Goal: Information Seeking & Learning: Learn about a topic

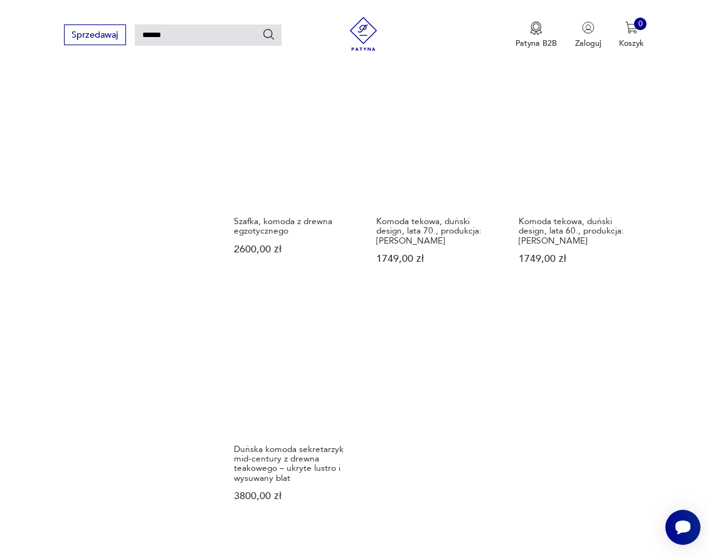
scroll to position [1095, 1]
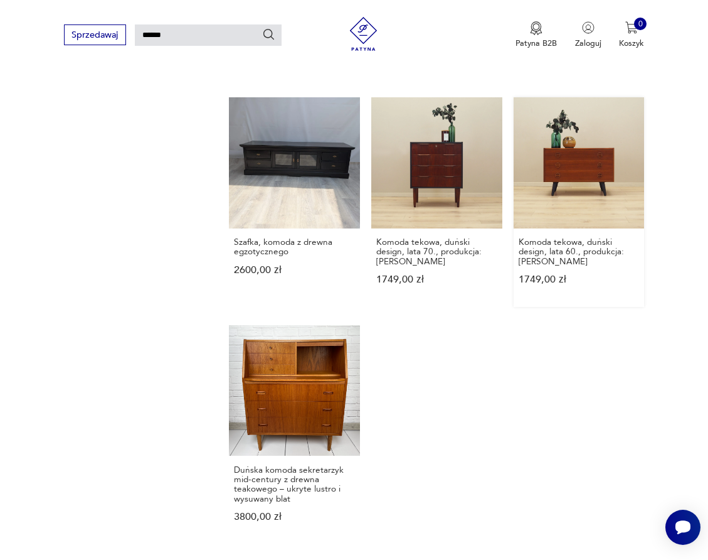
click at [564, 197] on link "Komoda tekowa, duński design, lata 60., produkcja: [PERSON_NAME] 1749,00 zł" at bounding box center [579, 202] width 131 height 210
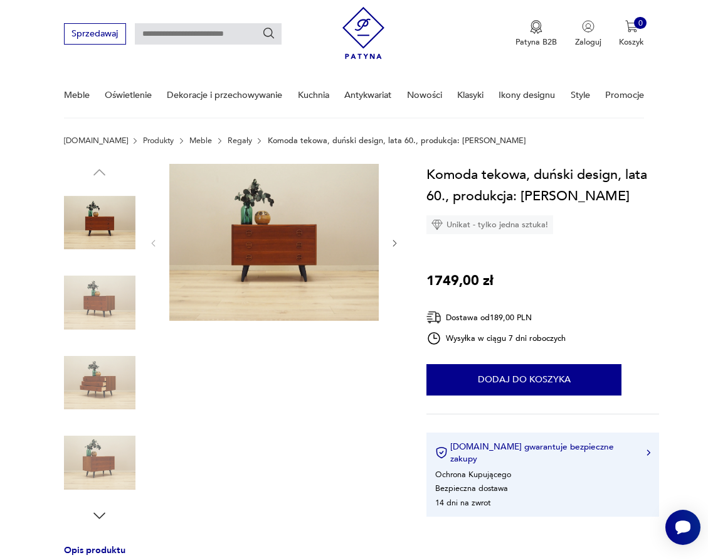
click at [395, 238] on icon "button" at bounding box center [394, 242] width 9 height 9
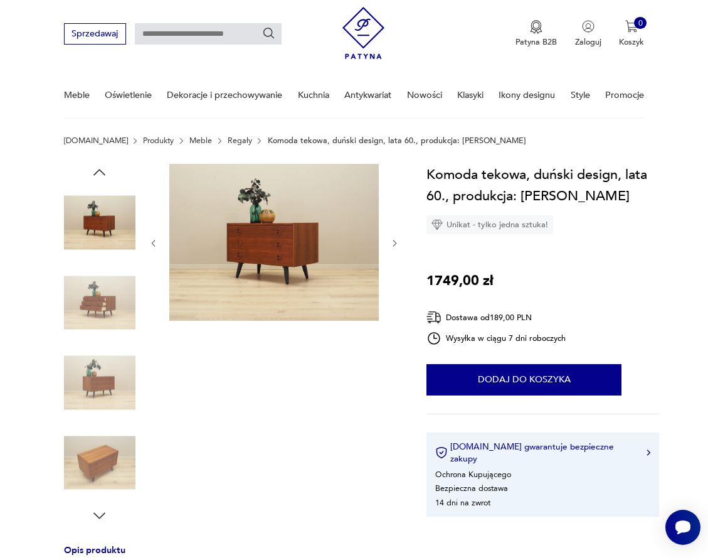
click at [395, 238] on icon "button" at bounding box center [394, 242] width 9 height 9
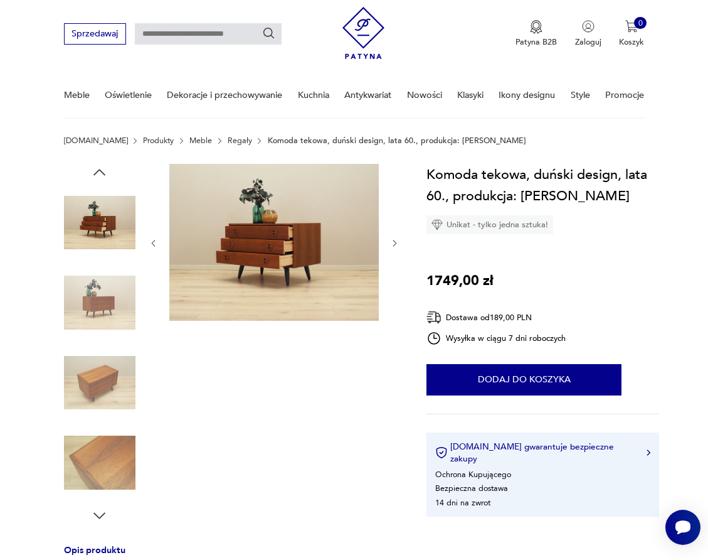
click at [395, 238] on icon "button" at bounding box center [394, 242] width 9 height 9
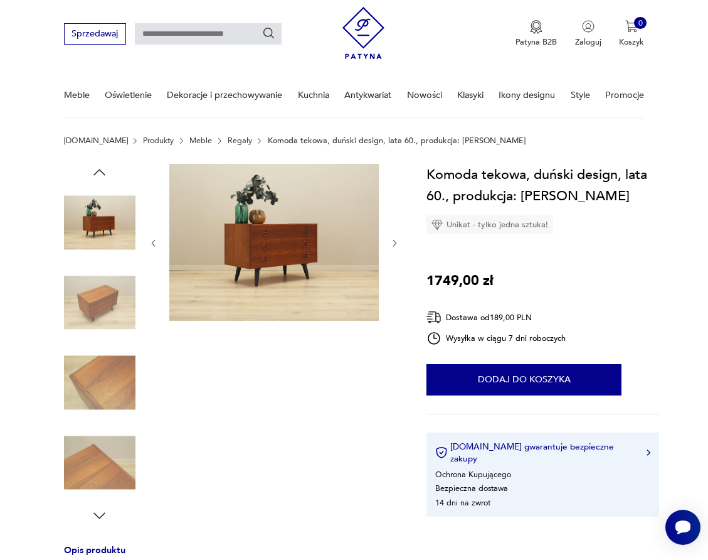
click at [395, 238] on icon "button" at bounding box center [394, 242] width 9 height 9
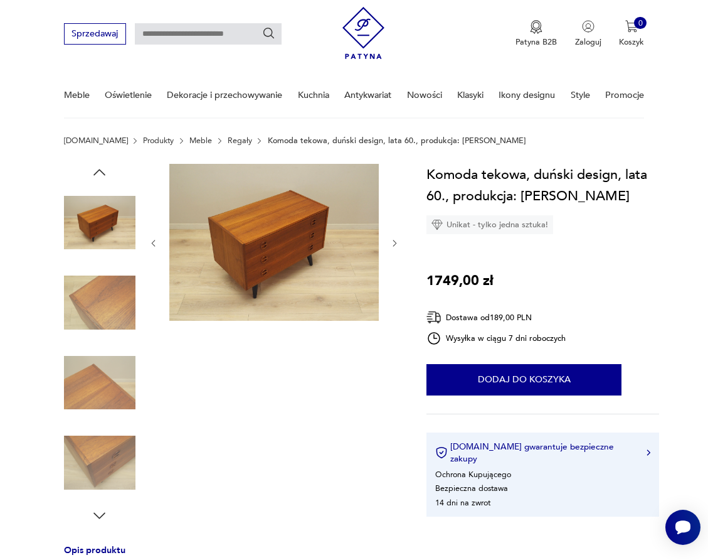
click at [395, 238] on icon "button" at bounding box center [394, 242] width 9 height 9
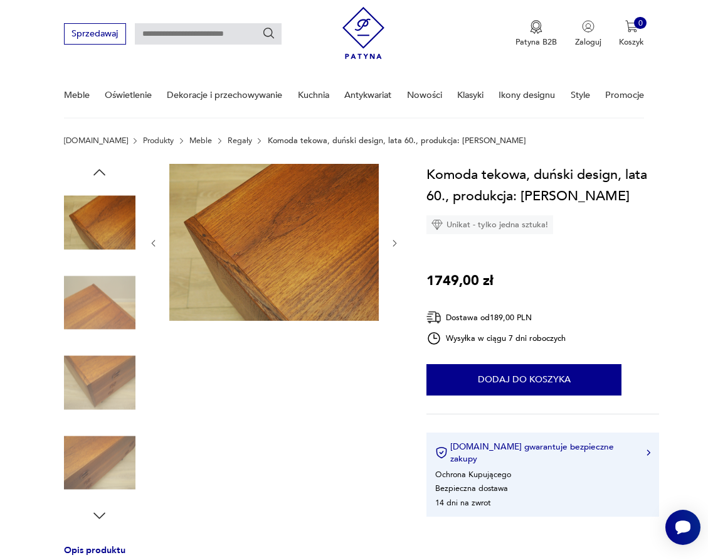
click at [395, 238] on icon "button" at bounding box center [394, 242] width 9 height 9
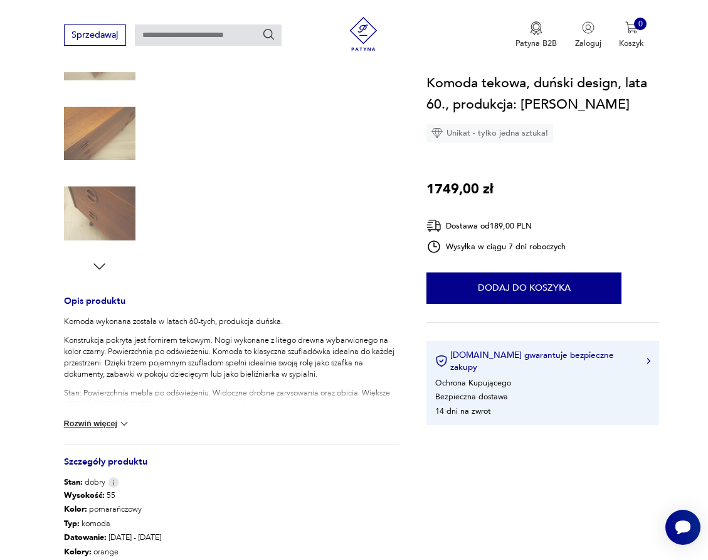
scroll to position [293, 0]
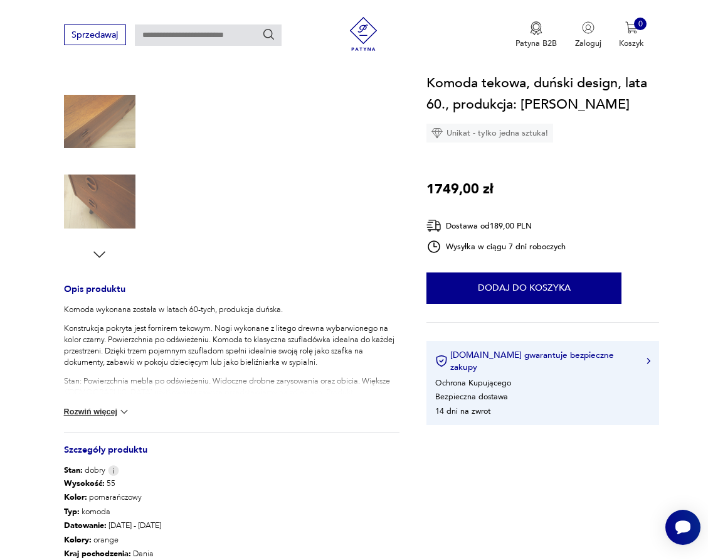
click at [96, 411] on button "Rozwiń więcej" at bounding box center [97, 411] width 67 height 13
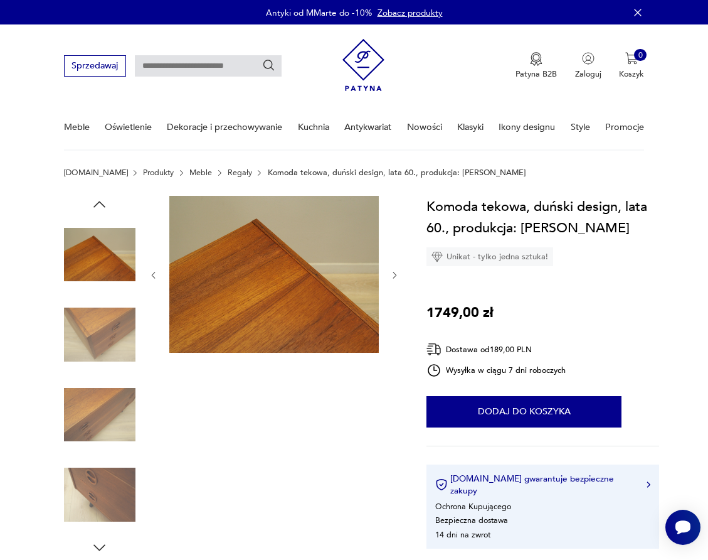
scroll to position [0, 0]
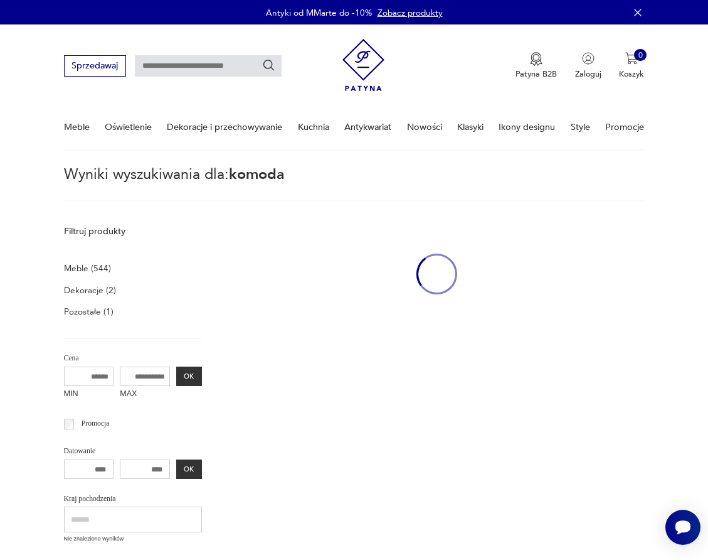
type input "******"
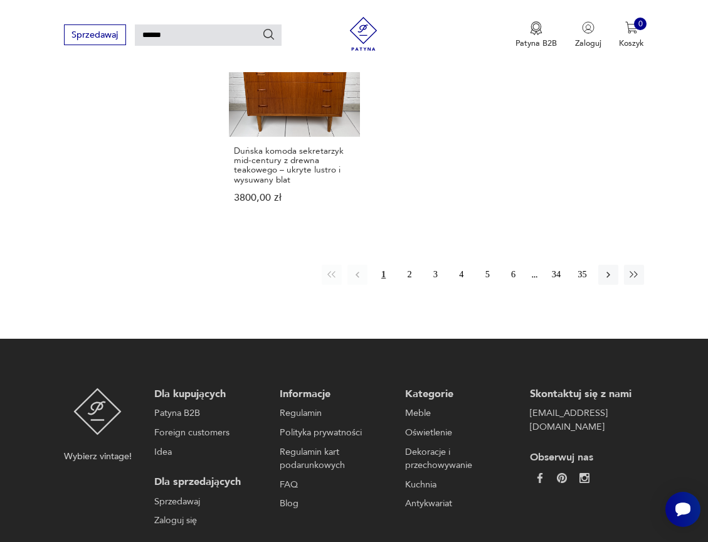
scroll to position [1436, 0]
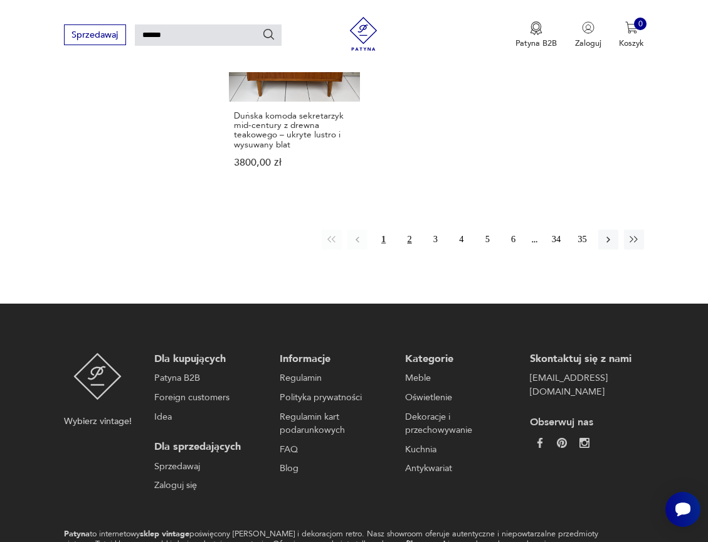
click at [406, 250] on button "2" at bounding box center [410, 240] width 20 height 20
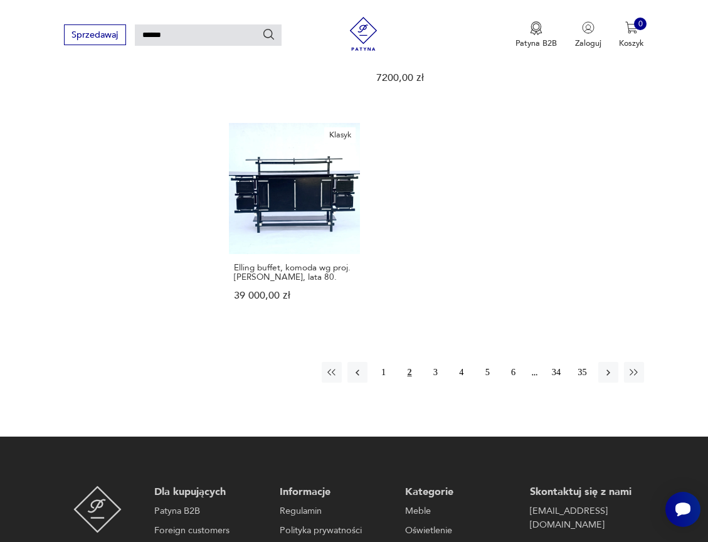
scroll to position [1365, 0]
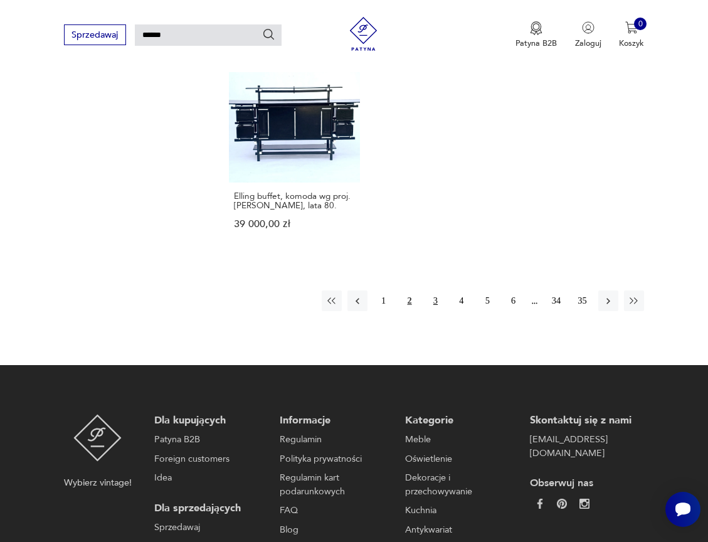
click at [434, 311] on button "3" at bounding box center [435, 300] width 20 height 20
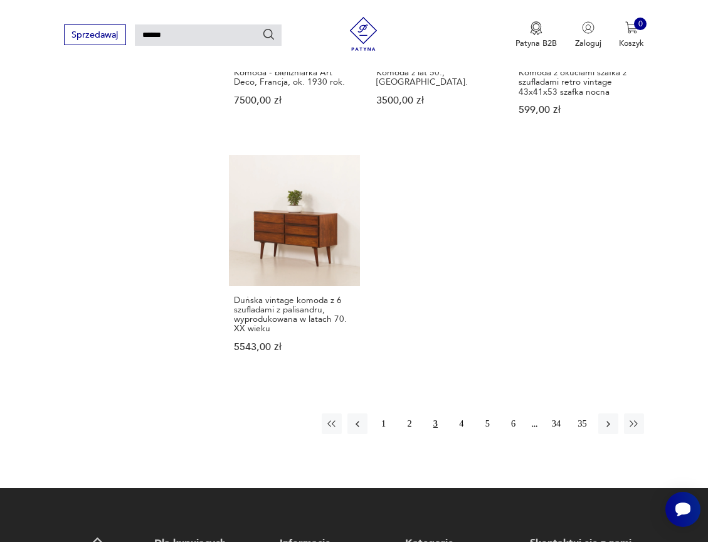
scroll to position [1281, 0]
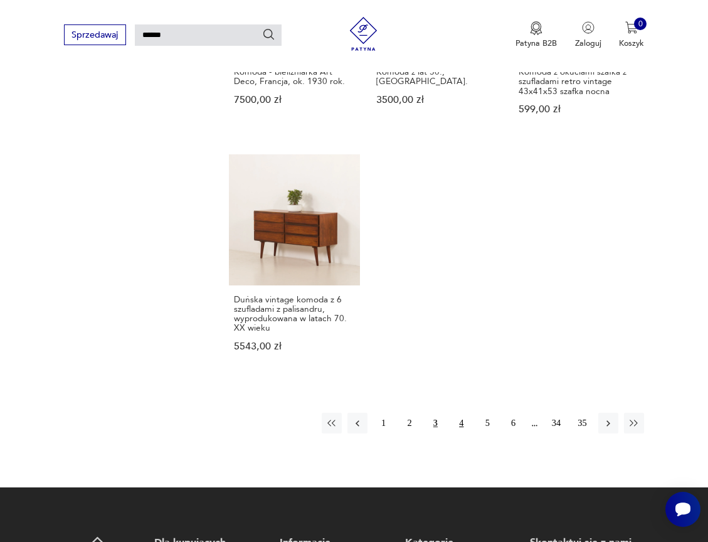
click at [464, 433] on button "4" at bounding box center [462, 423] width 20 height 20
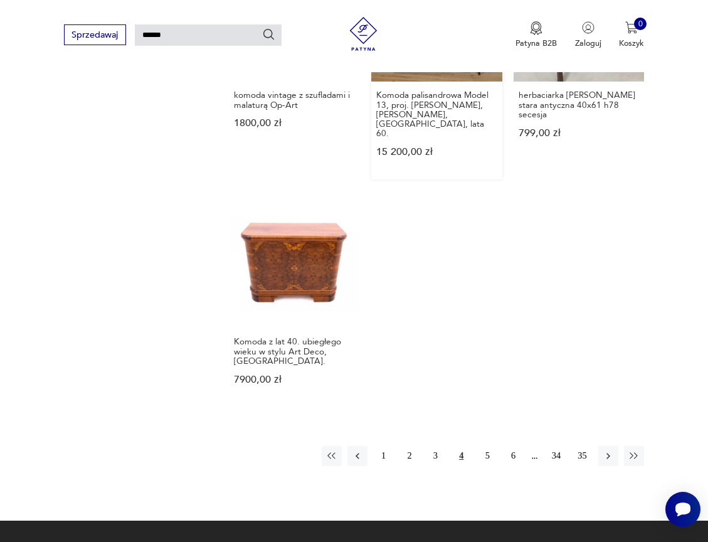
scroll to position [1278, 0]
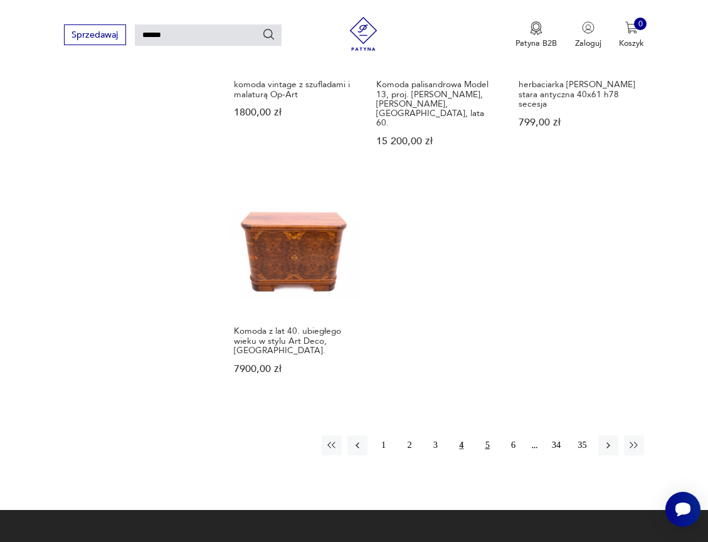
click at [491, 448] on button "5" at bounding box center [487, 445] width 20 height 20
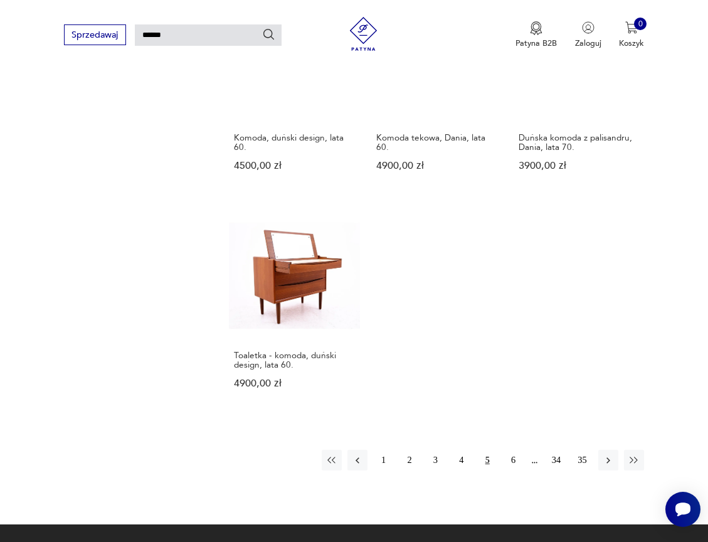
scroll to position [1177, 0]
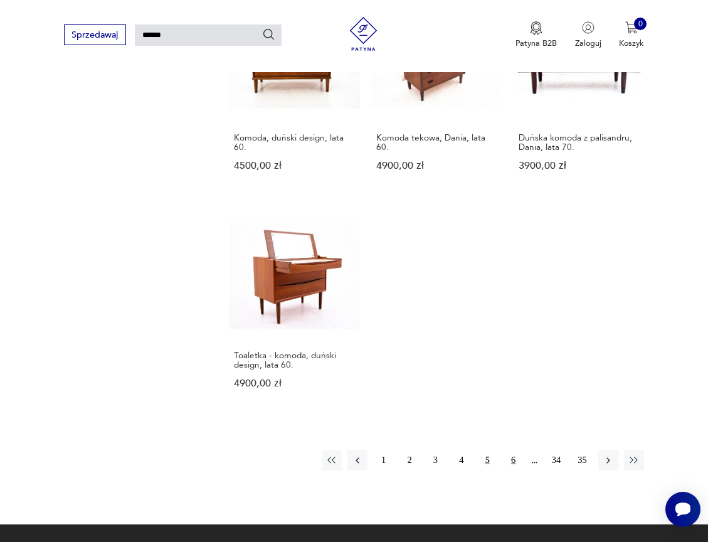
click at [513, 470] on button "6" at bounding box center [513, 460] width 20 height 20
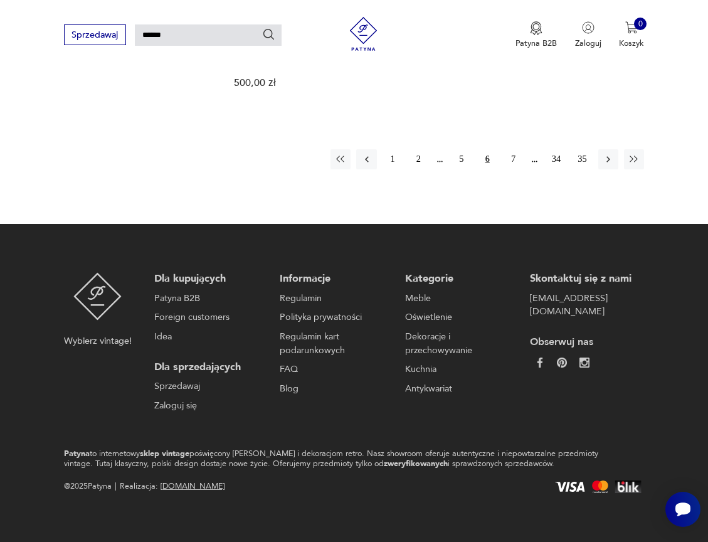
scroll to position [1514, 0]
click at [514, 162] on button "7" at bounding box center [513, 159] width 20 height 20
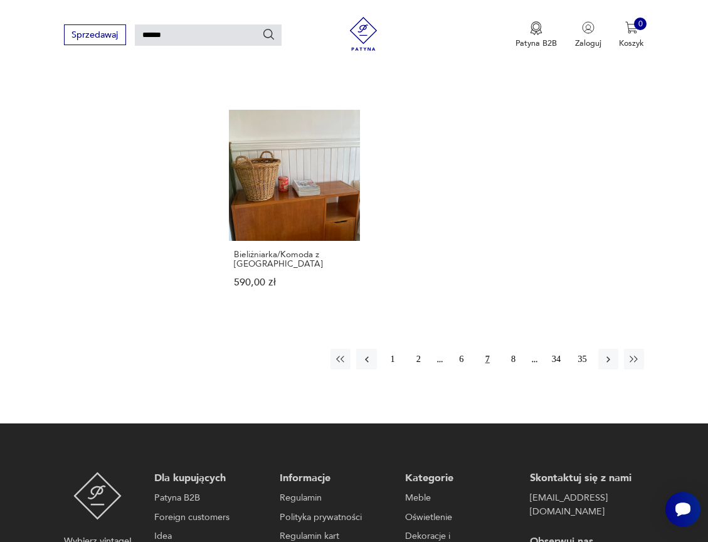
scroll to position [1331, 0]
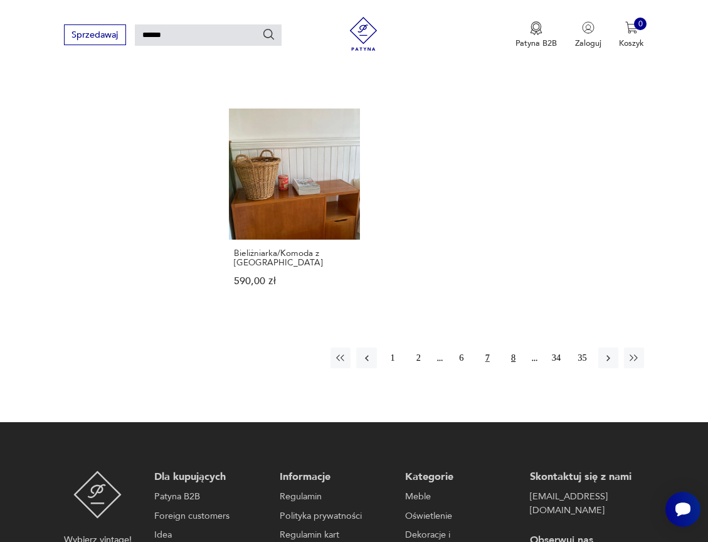
click at [513, 368] on button "8" at bounding box center [513, 358] width 20 height 20
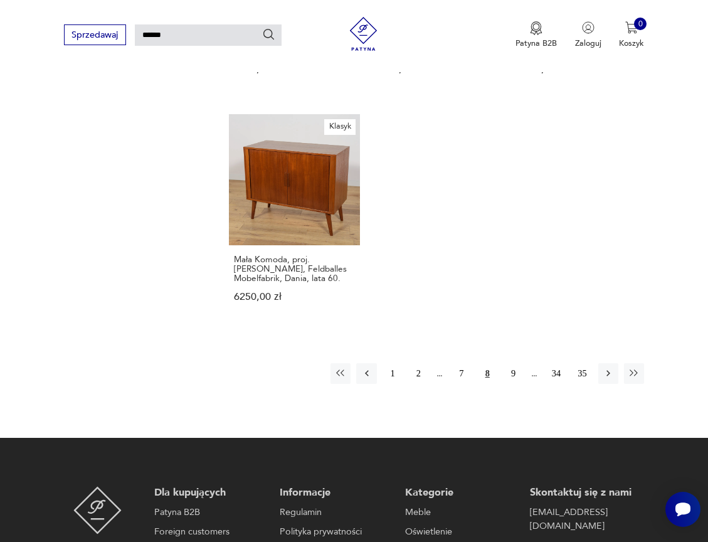
scroll to position [1348, 0]
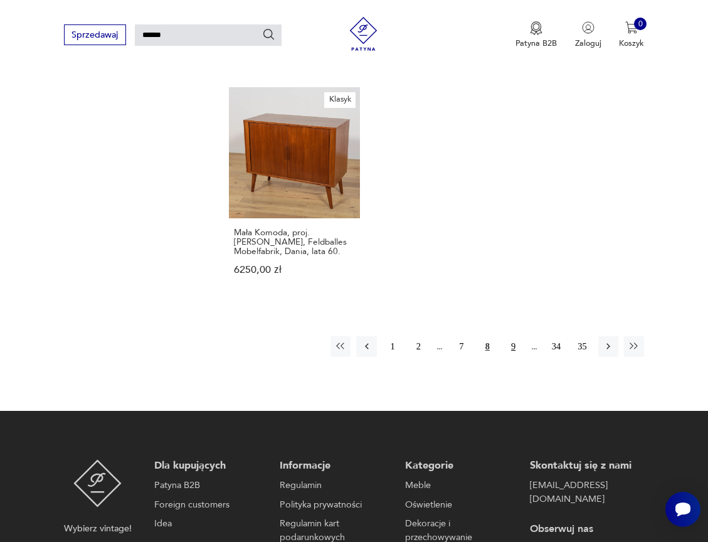
click at [516, 356] on button "9" at bounding box center [513, 346] width 20 height 20
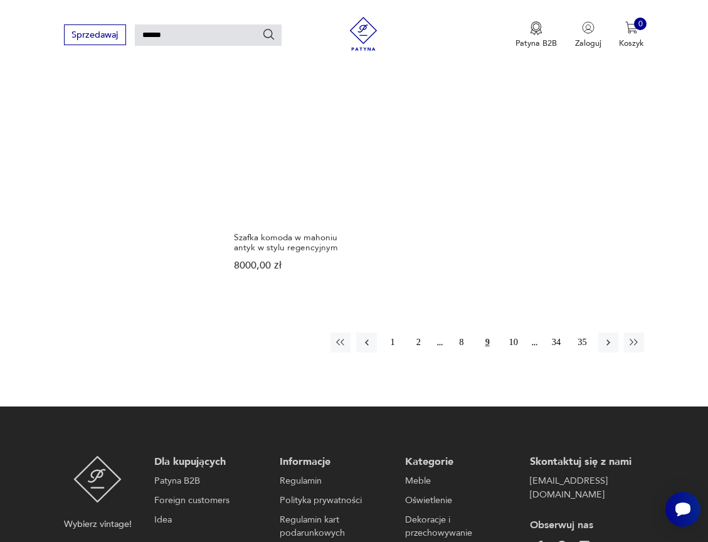
scroll to position [1343, 0]
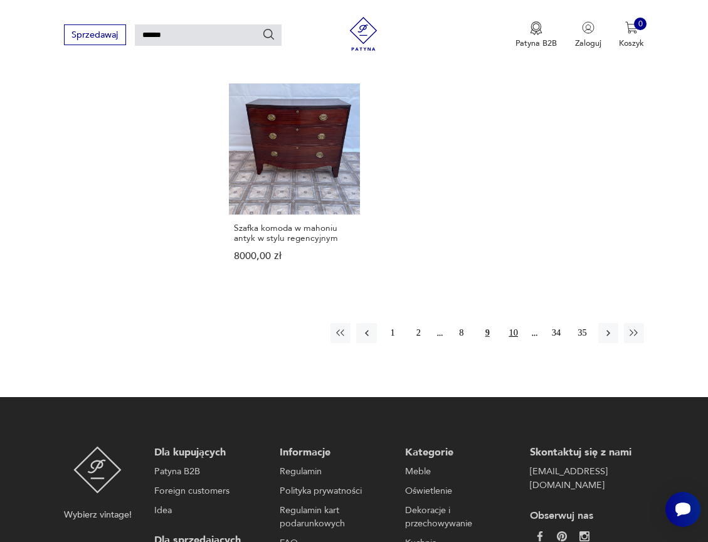
click at [512, 343] on button "10" at bounding box center [513, 333] width 20 height 20
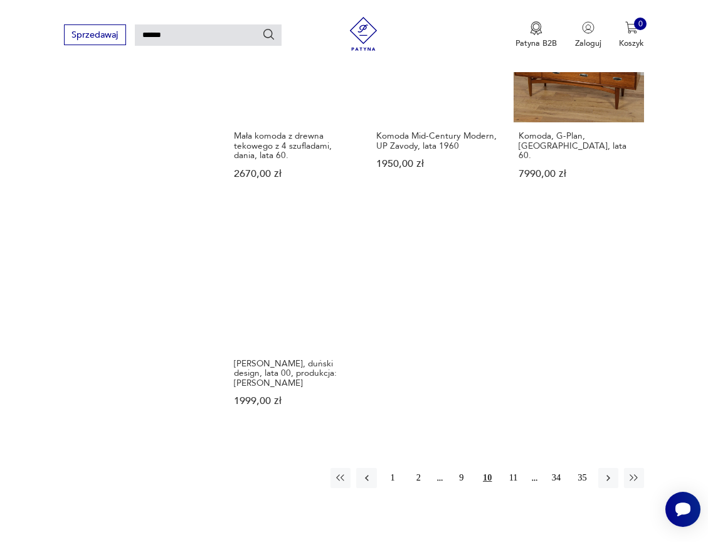
scroll to position [1203, 0]
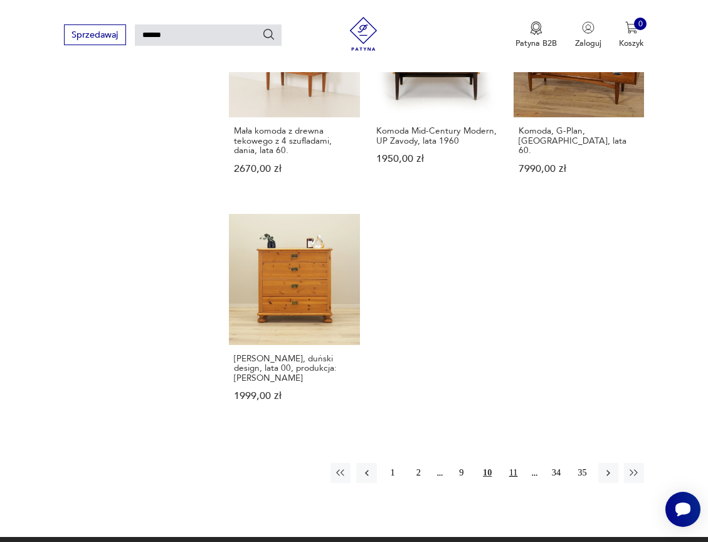
click at [509, 483] on button "11" at bounding box center [513, 473] width 20 height 20
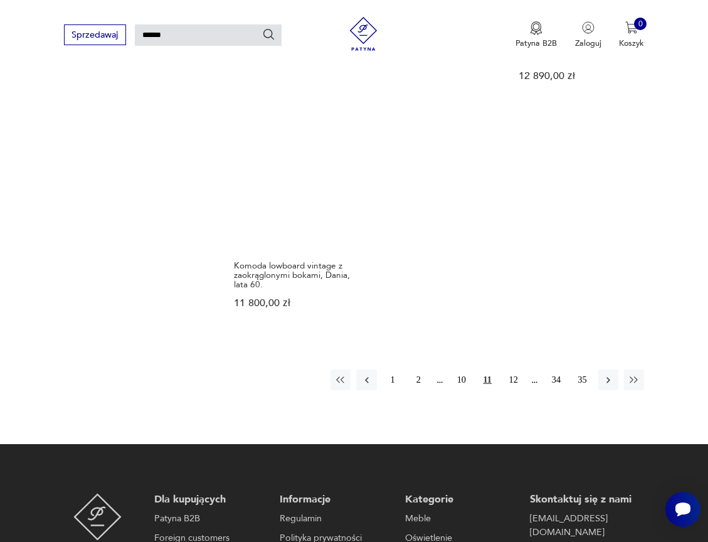
scroll to position [1319, 0]
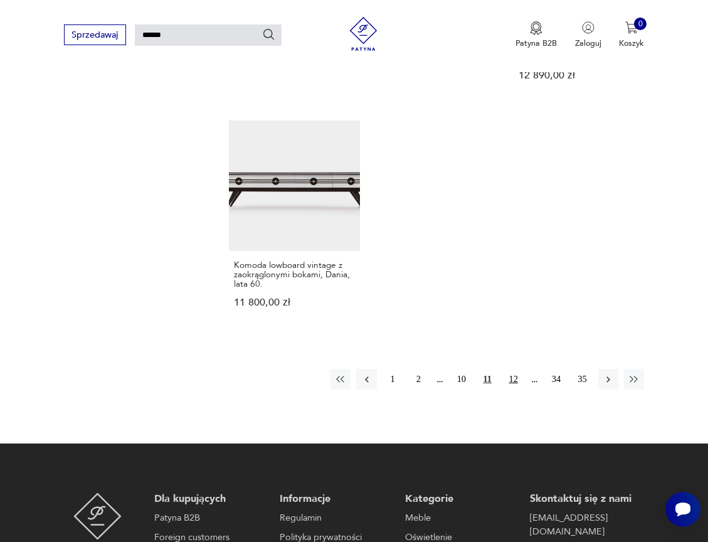
click at [514, 389] on button "12" at bounding box center [513, 379] width 20 height 20
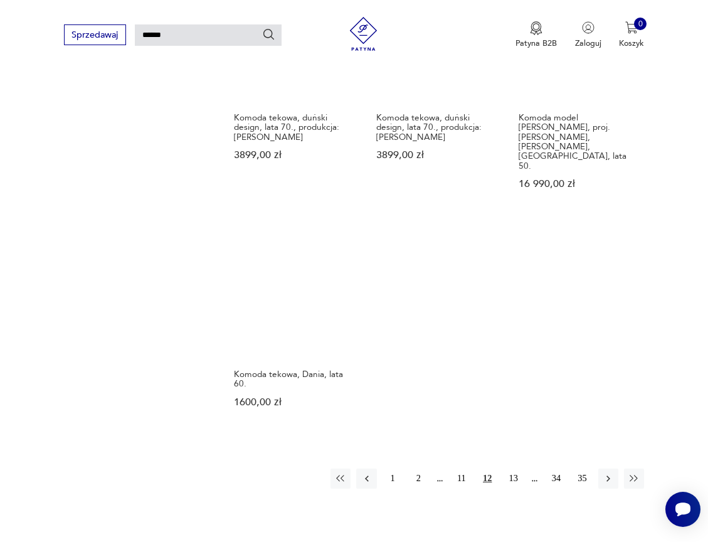
scroll to position [1230, 0]
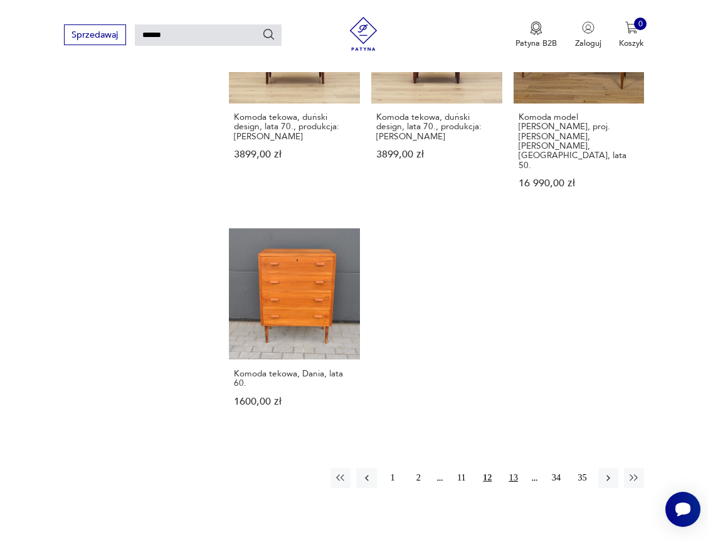
click at [514, 468] on button "13" at bounding box center [513, 478] width 20 height 20
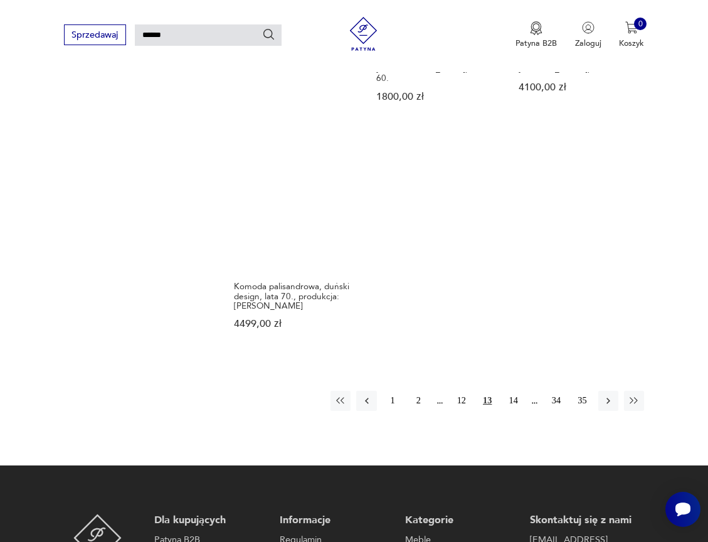
scroll to position [1331, 0]
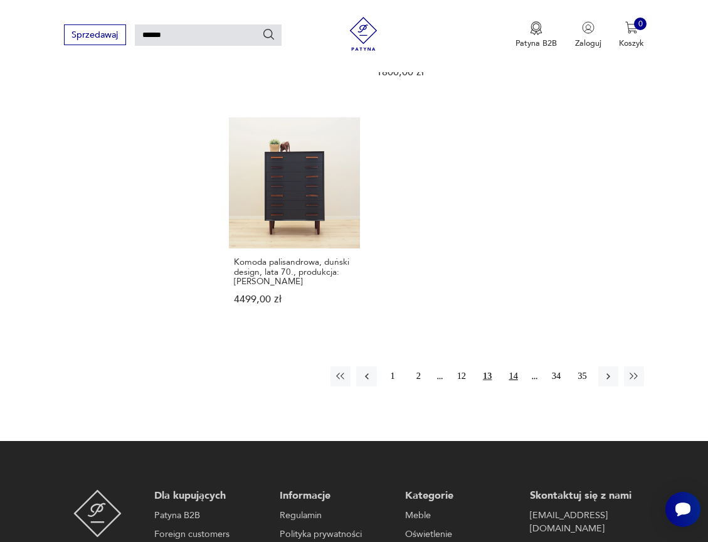
click at [513, 386] on button "14" at bounding box center [513, 376] width 20 height 20
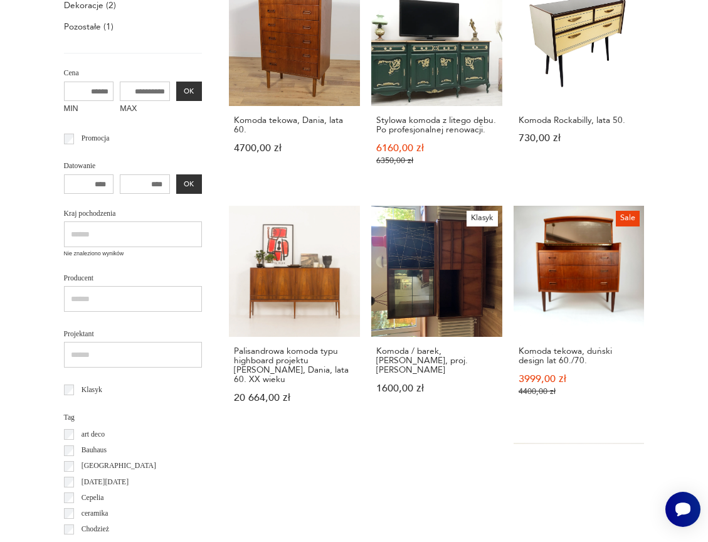
scroll to position [30, 0]
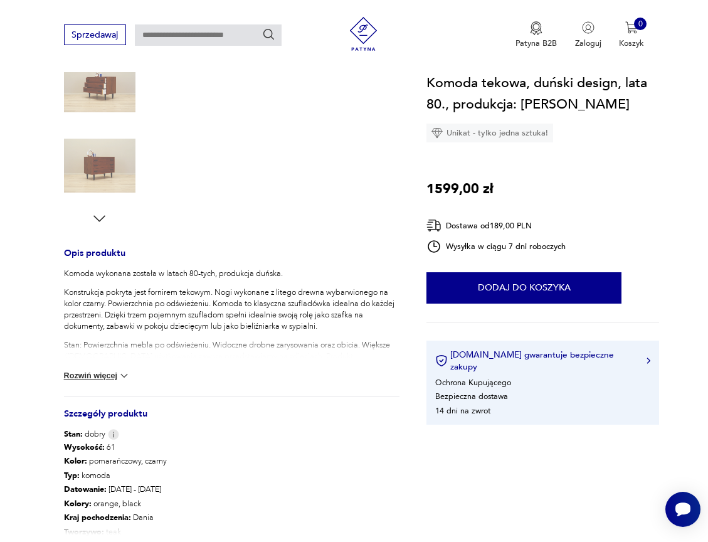
scroll to position [330, 0]
click at [107, 371] on button "Rozwiń więcej" at bounding box center [97, 374] width 67 height 13
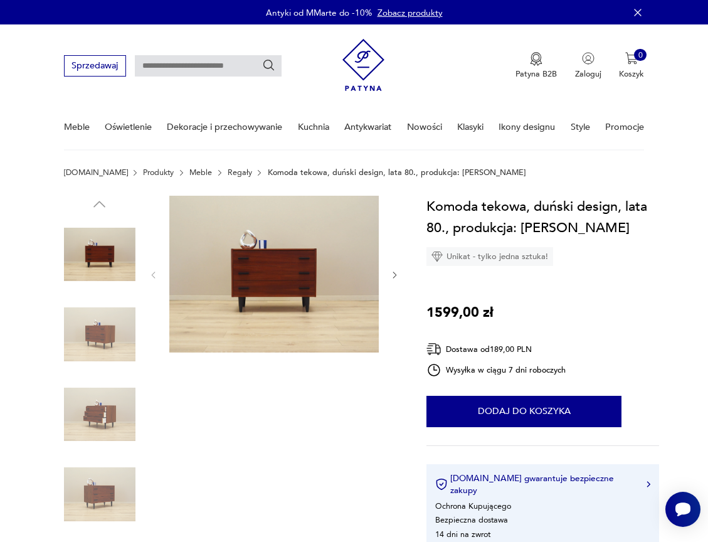
scroll to position [0, 0]
click at [94, 326] on img at bounding box center [100, 335] width 72 height 72
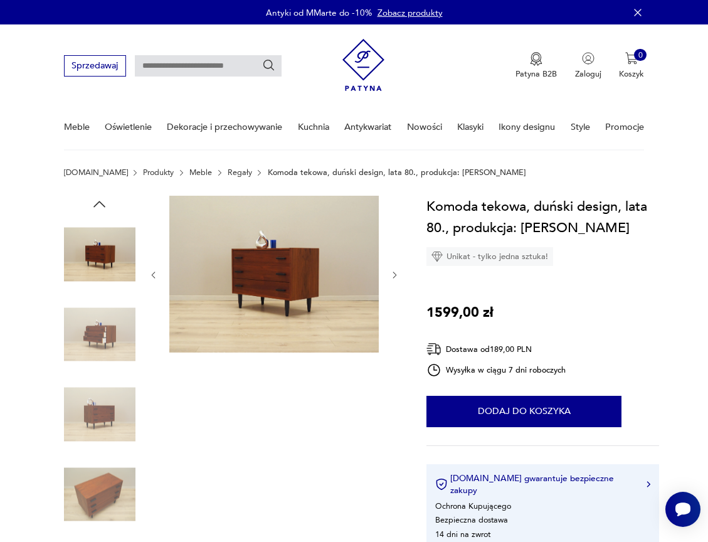
click at [99, 361] on img at bounding box center [100, 335] width 72 height 72
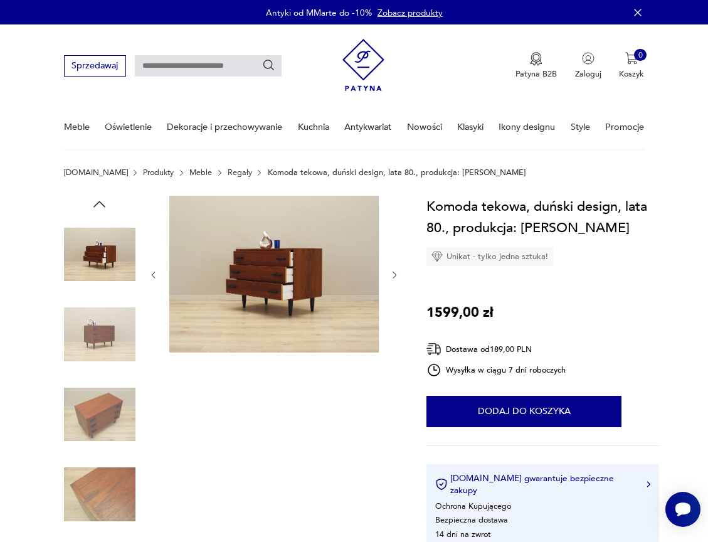
click at [104, 415] on img at bounding box center [100, 415] width 72 height 72
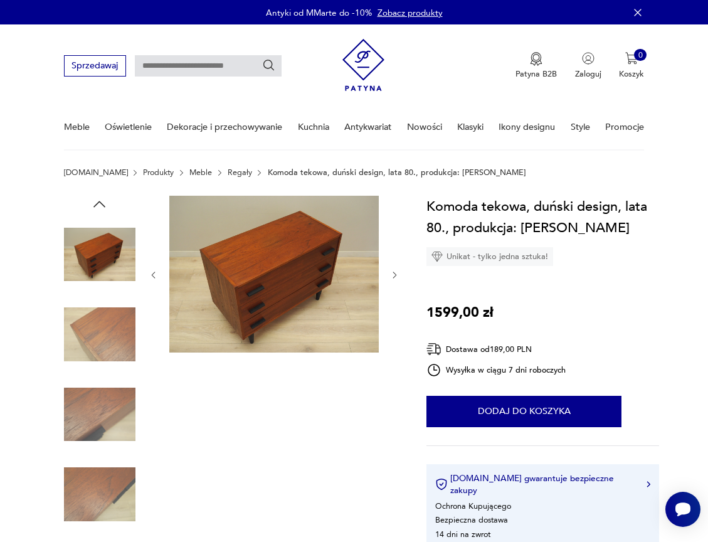
click at [98, 413] on img at bounding box center [100, 415] width 72 height 72
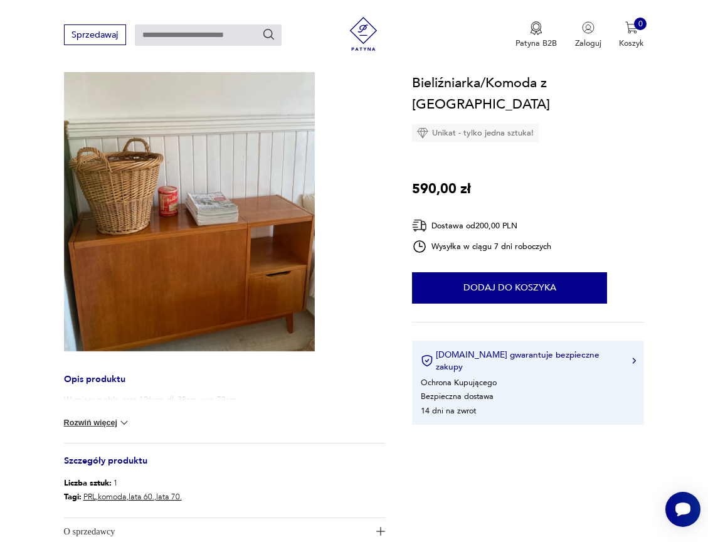
scroll to position [179, 0]
click at [104, 423] on button "Rozwiń więcej" at bounding box center [97, 423] width 67 height 13
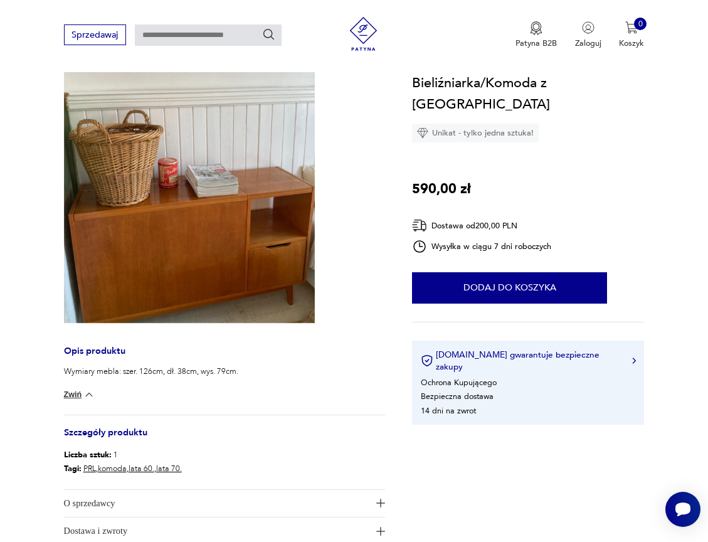
scroll to position [218, 0]
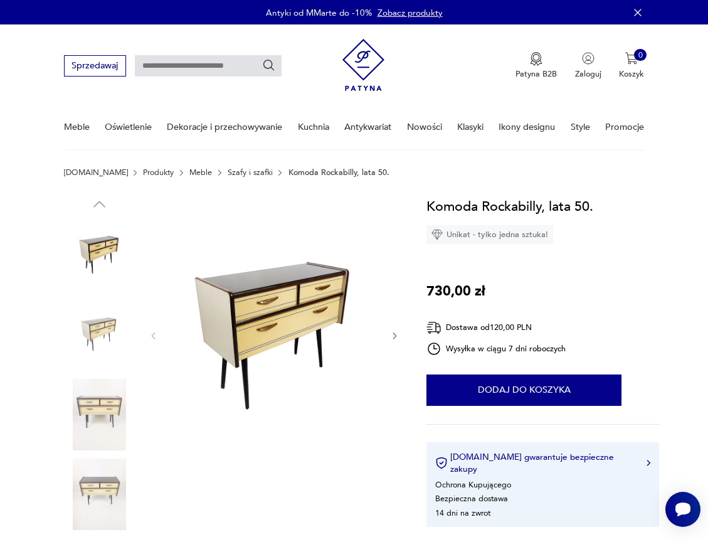
click at [396, 336] on icon "button" at bounding box center [395, 336] width 4 height 6
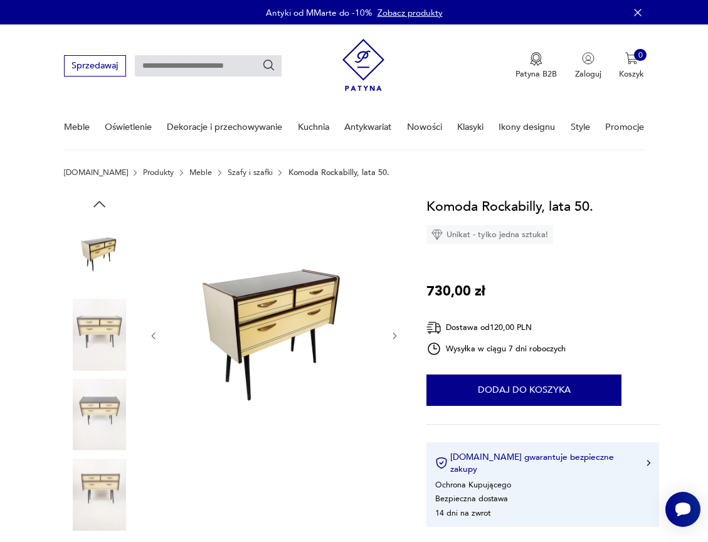
click at [396, 336] on icon "button" at bounding box center [395, 336] width 4 height 6
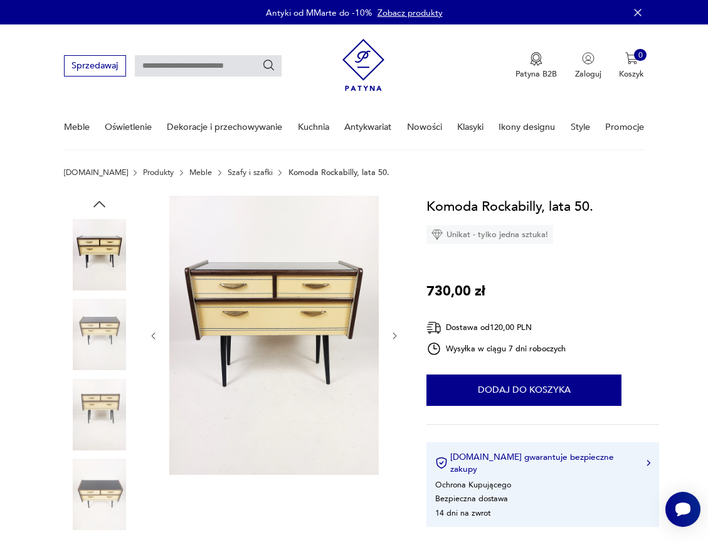
click at [396, 336] on icon "button" at bounding box center [395, 336] width 4 height 6
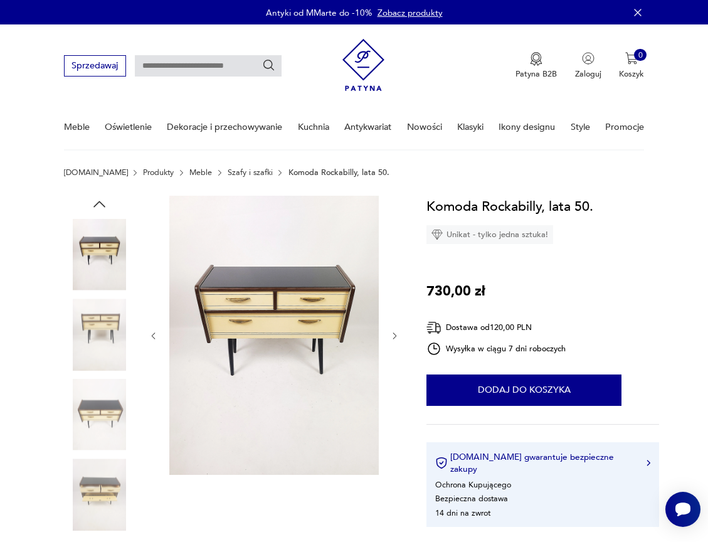
click at [396, 336] on icon "button" at bounding box center [395, 336] width 4 height 6
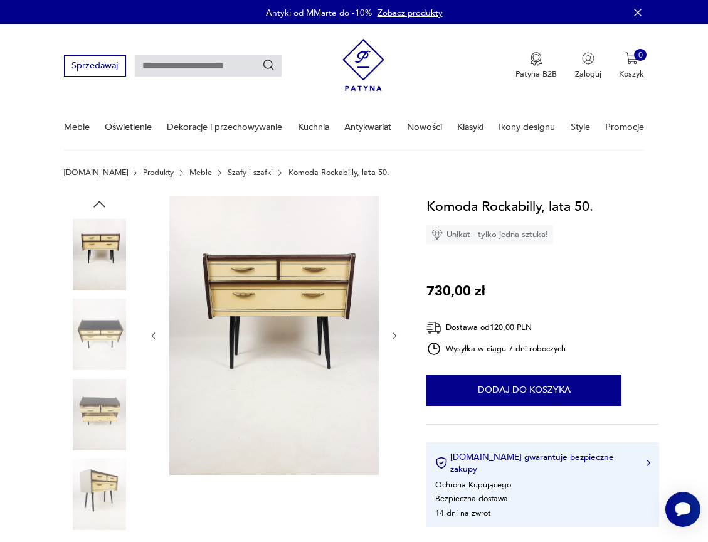
click at [396, 336] on icon "button" at bounding box center [395, 336] width 4 height 6
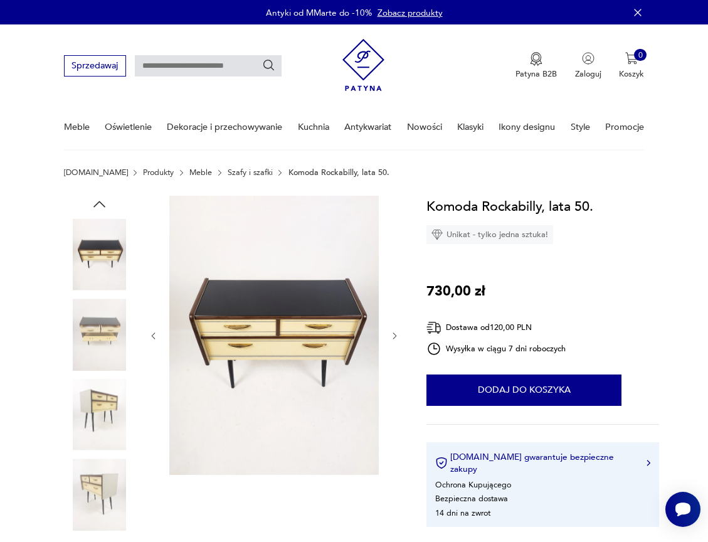
click at [396, 336] on icon "button" at bounding box center [395, 336] width 4 height 6
